Goal: Find specific fact: Find specific fact

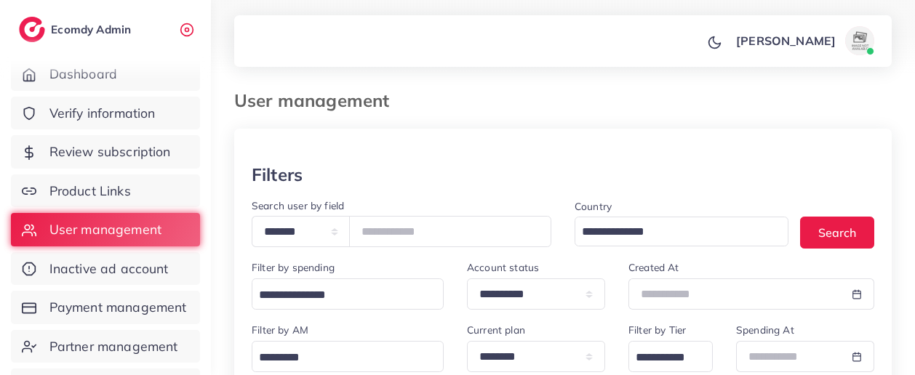
scroll to position [119, 0]
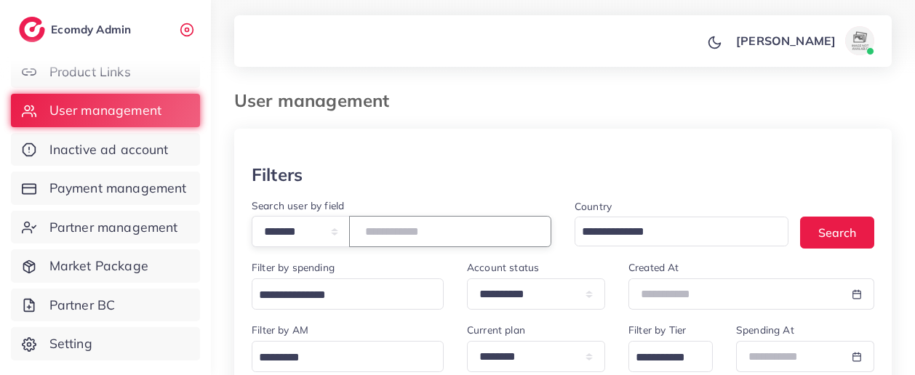
click at [407, 241] on input "*******" at bounding box center [450, 231] width 202 height 31
type input "*******"
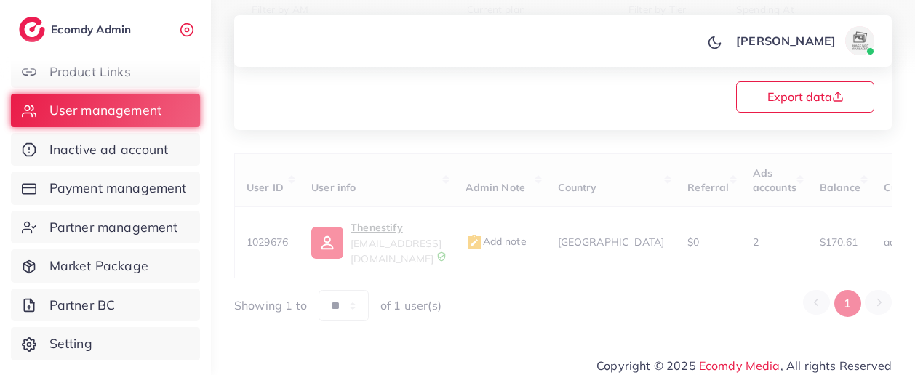
scroll to position [316, 0]
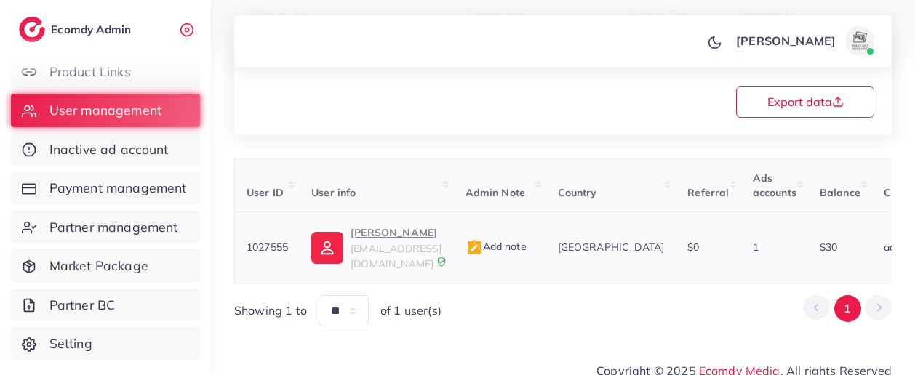
click at [388, 236] on p "[PERSON_NAME]" at bounding box center [396, 232] width 91 height 17
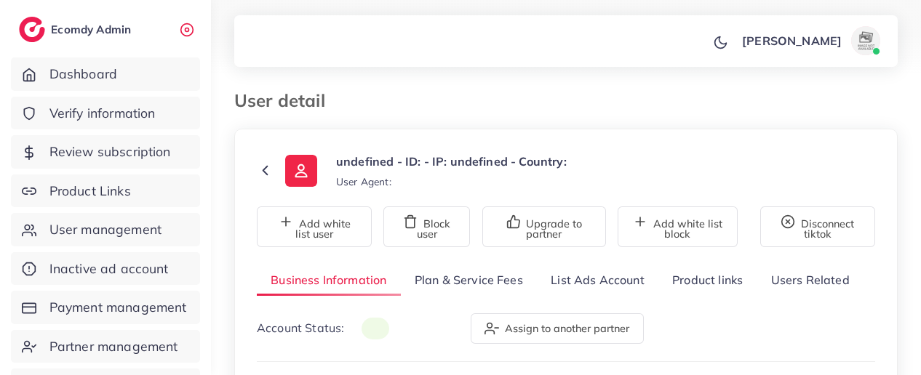
click at [607, 282] on link "List Ads Account" at bounding box center [597, 280] width 121 height 31
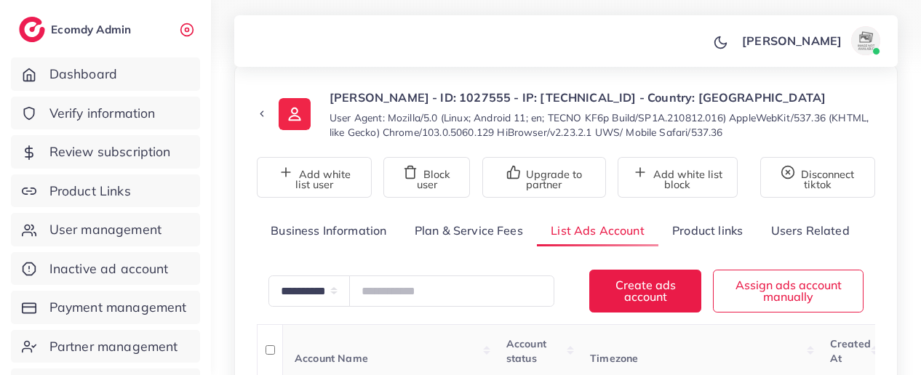
scroll to position [169, 0]
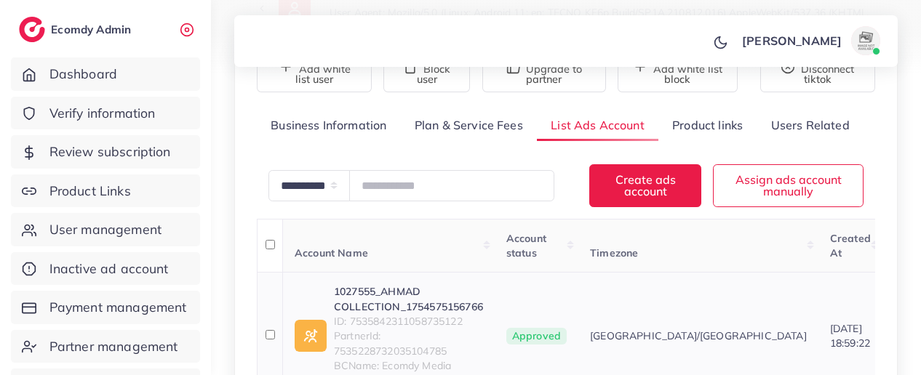
click at [416, 305] on link "1027555_AHMAD COLLECTION_1754575156766" at bounding box center [408, 299] width 149 height 30
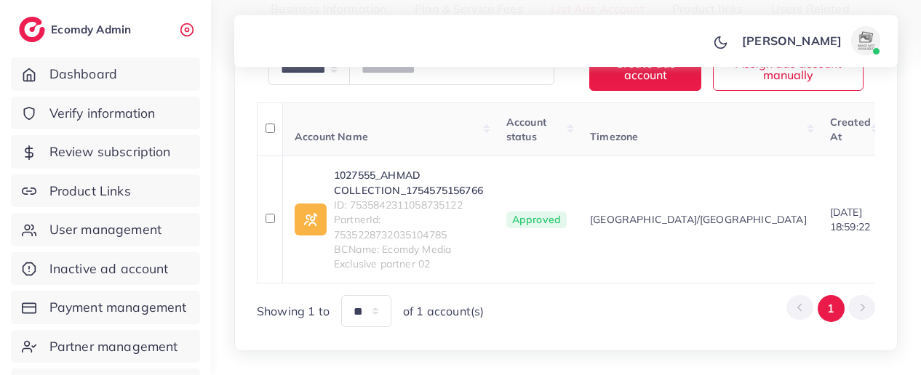
scroll to position [281, 0]
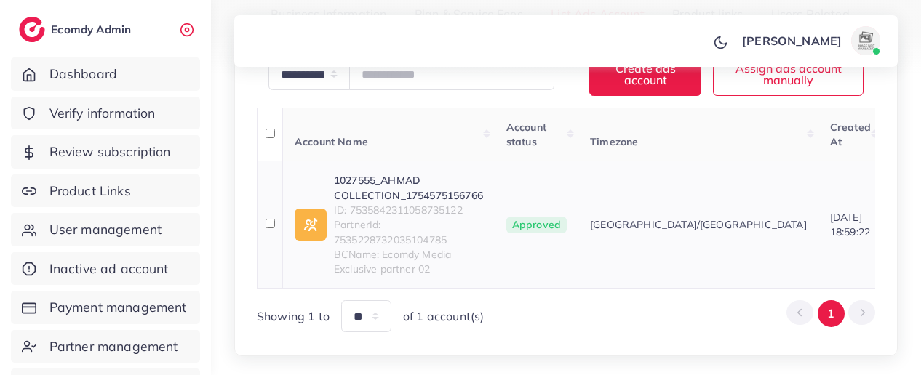
click at [433, 204] on span "ID: 7535842311058735122" at bounding box center [408, 210] width 149 height 15
copy span "7535842311058735122"
